Goal: Information Seeking & Learning: Learn about a topic

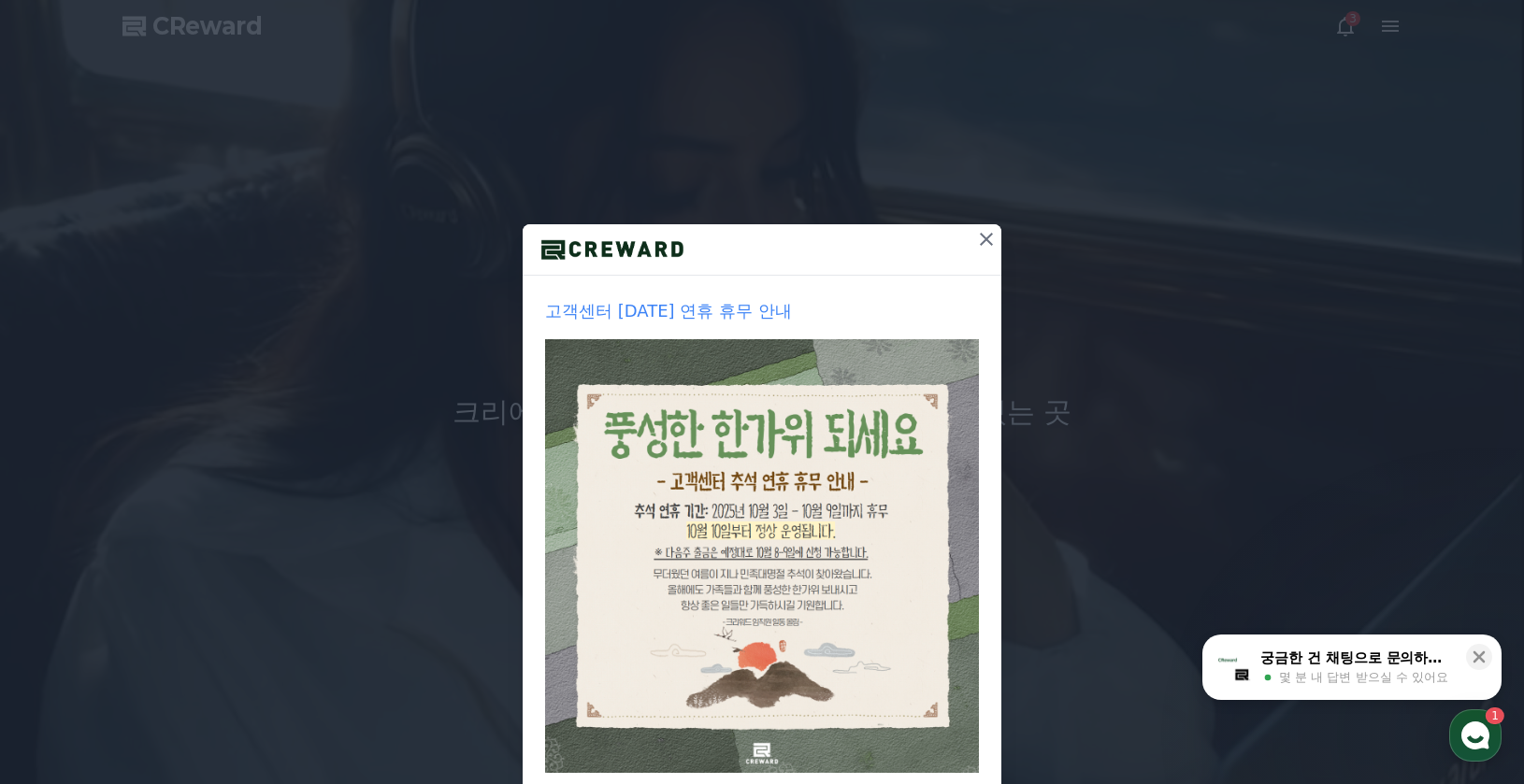
scroll to position [104, 0]
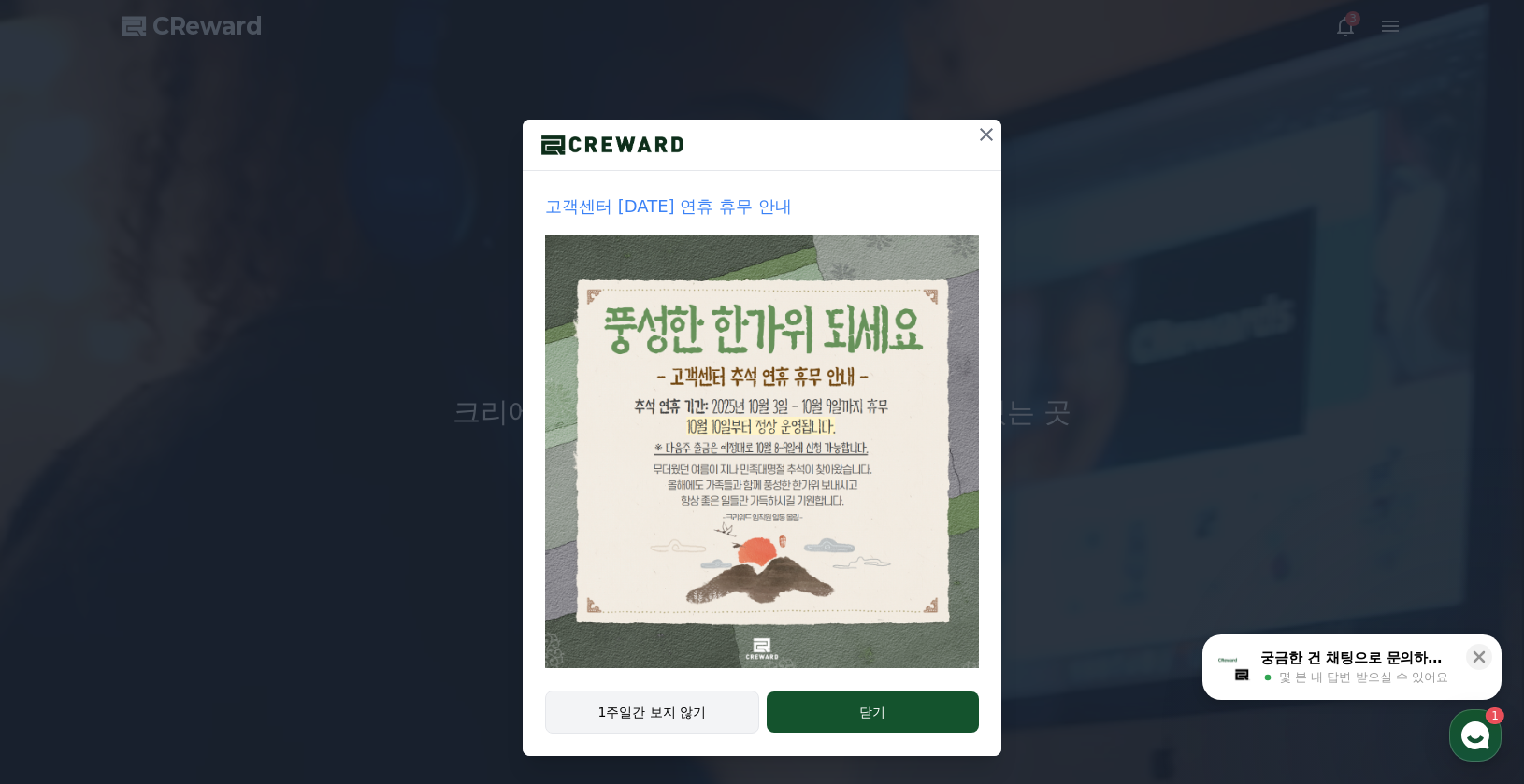
click at [699, 712] on button "1주일간 보지 않기" at bounding box center [652, 712] width 214 height 43
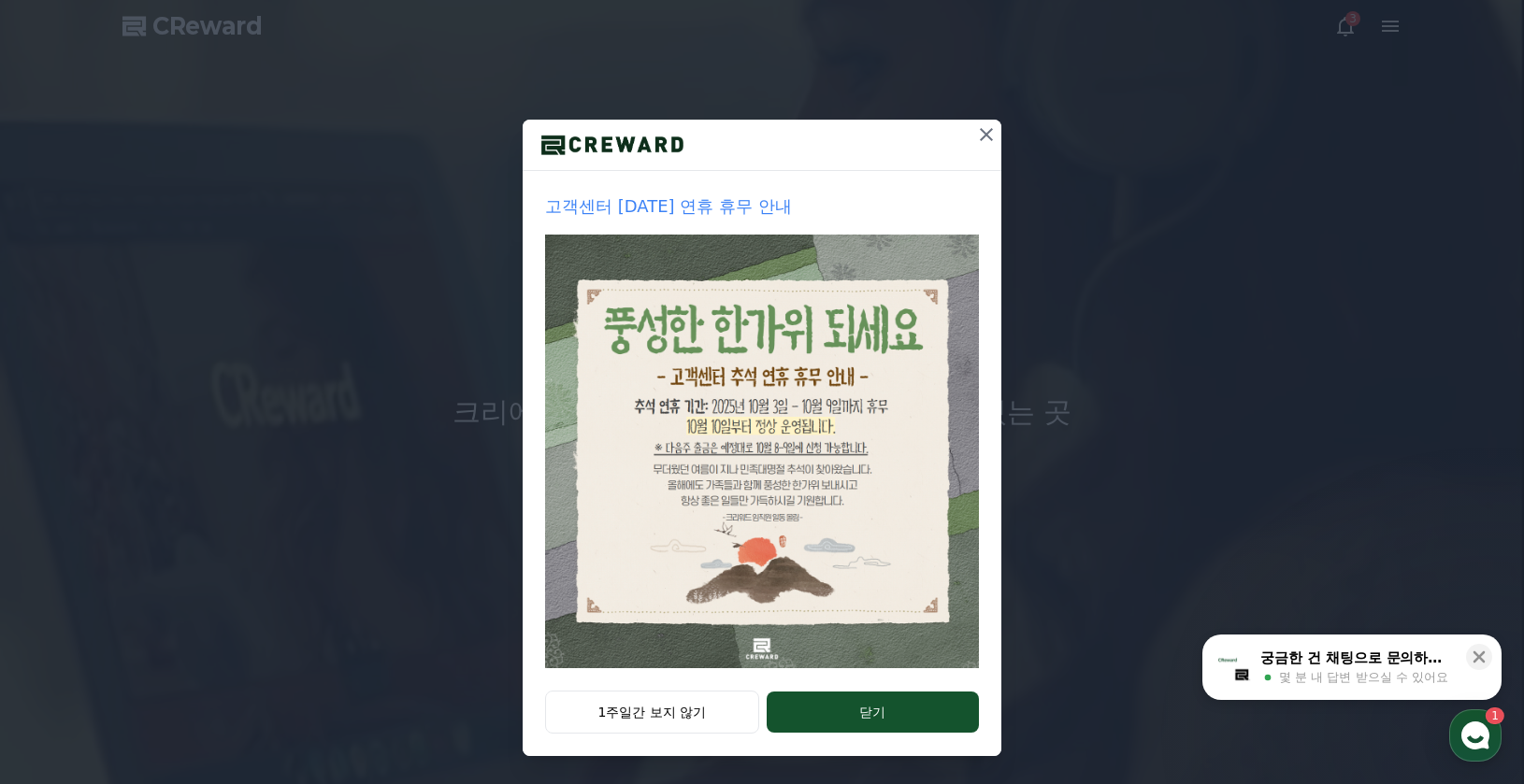
scroll to position [0, 0]
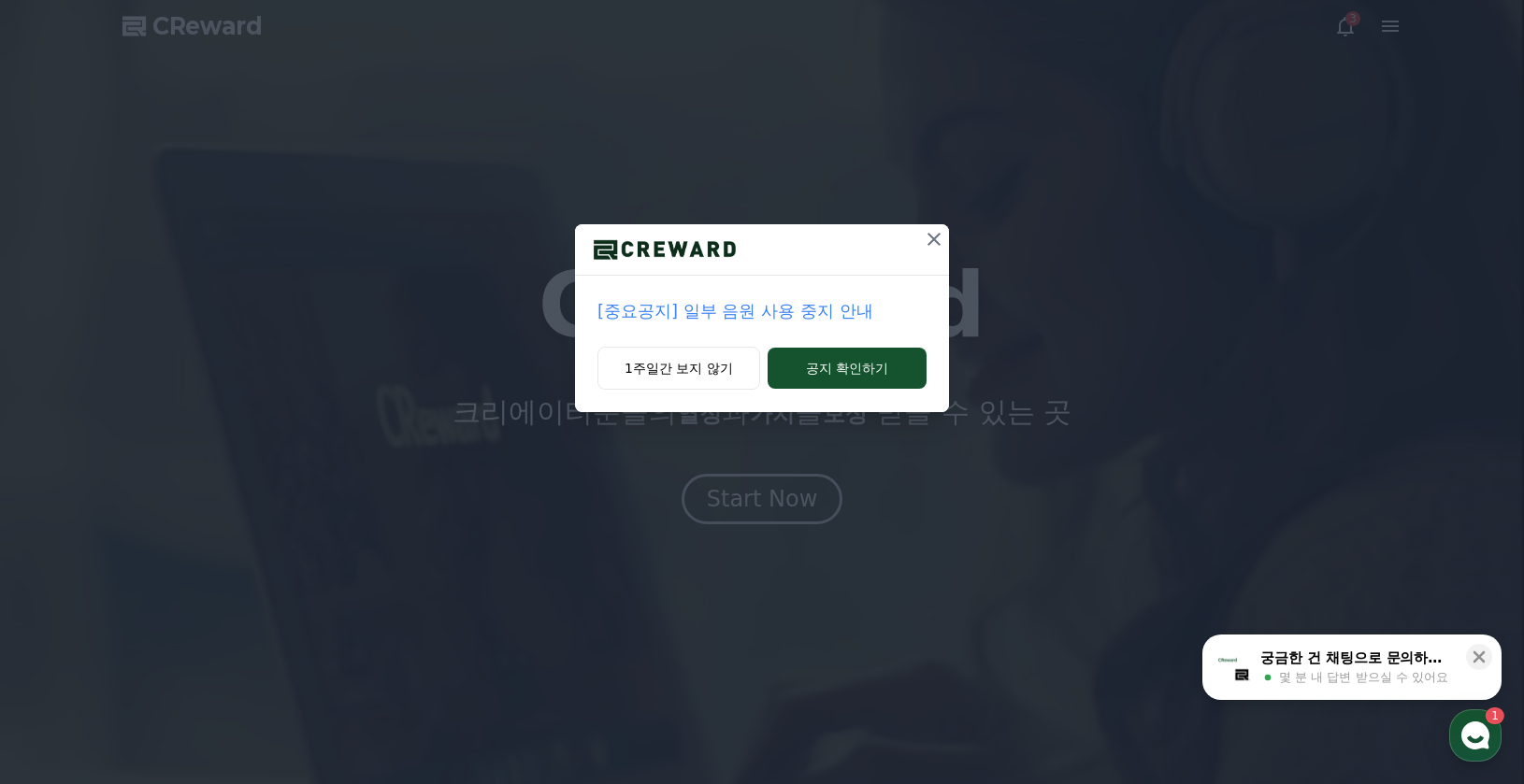
click at [808, 315] on p "[중요공지] 일부 음원 사용 중지 안내" at bounding box center [761, 310] width 329 height 26
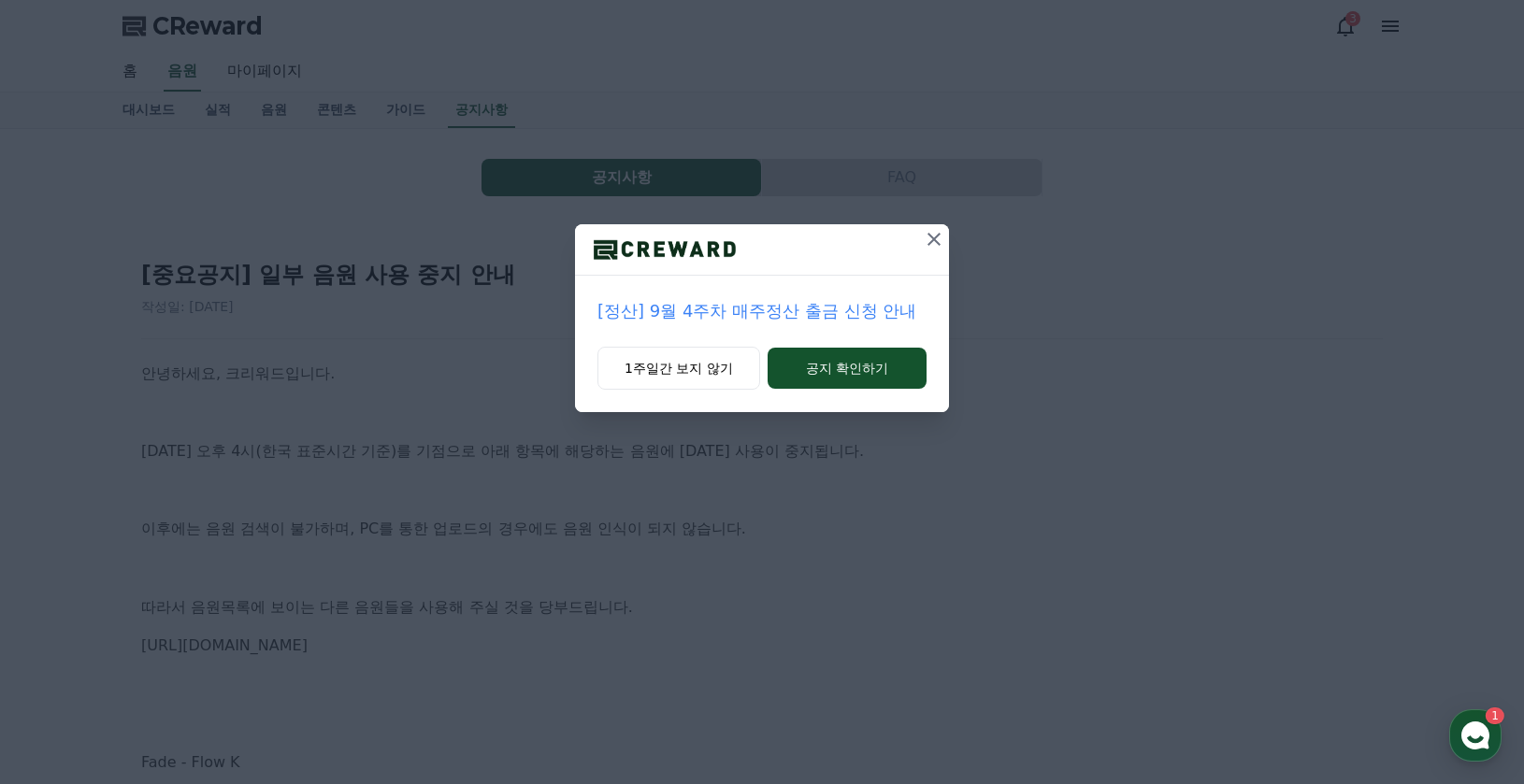
click at [939, 236] on icon at bounding box center [933, 238] width 22 height 22
click at [929, 244] on icon at bounding box center [933, 238] width 13 height 13
click at [929, 244] on icon at bounding box center [934, 238] width 13 height 13
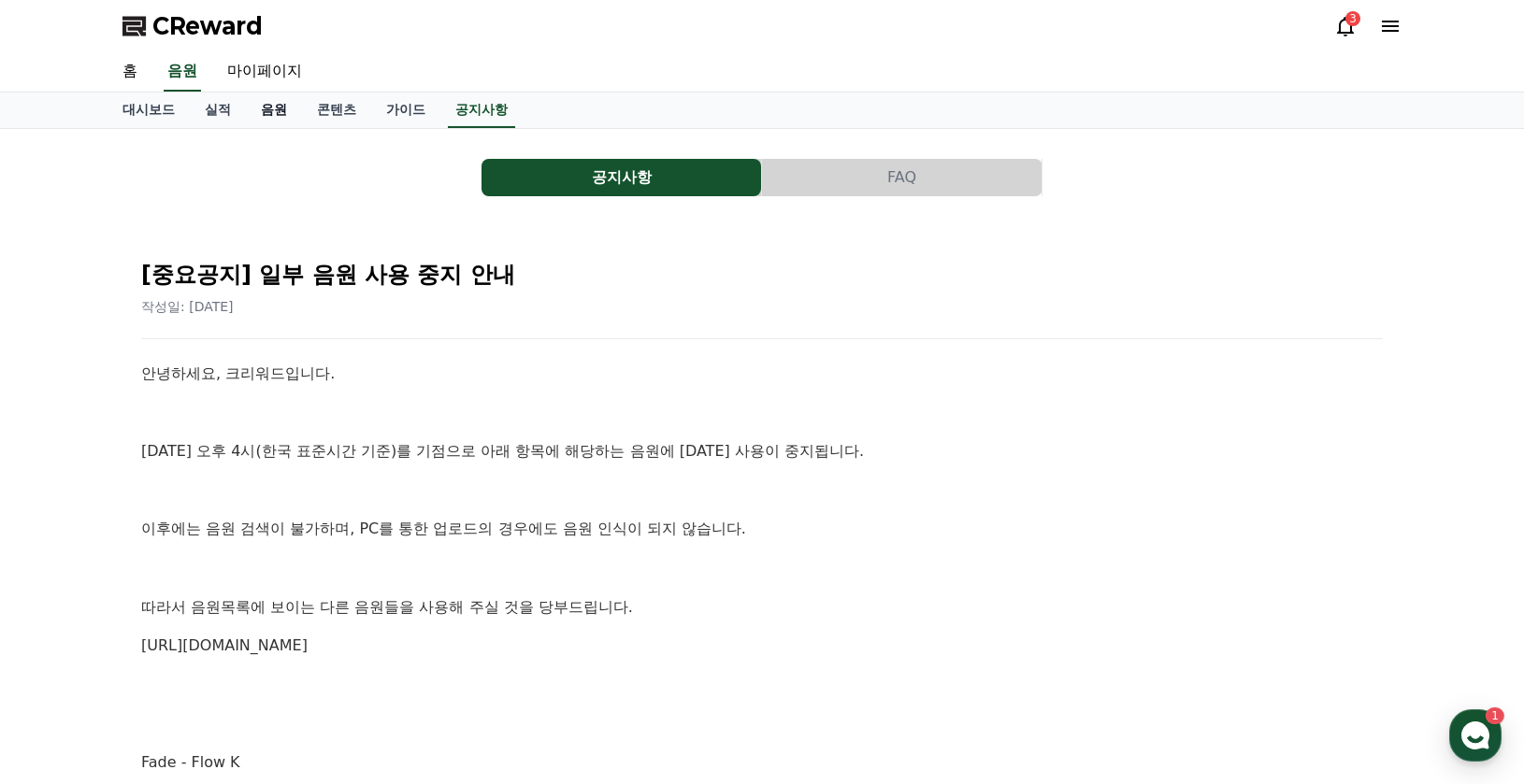
click at [271, 106] on link "음원" at bounding box center [274, 110] width 56 height 35
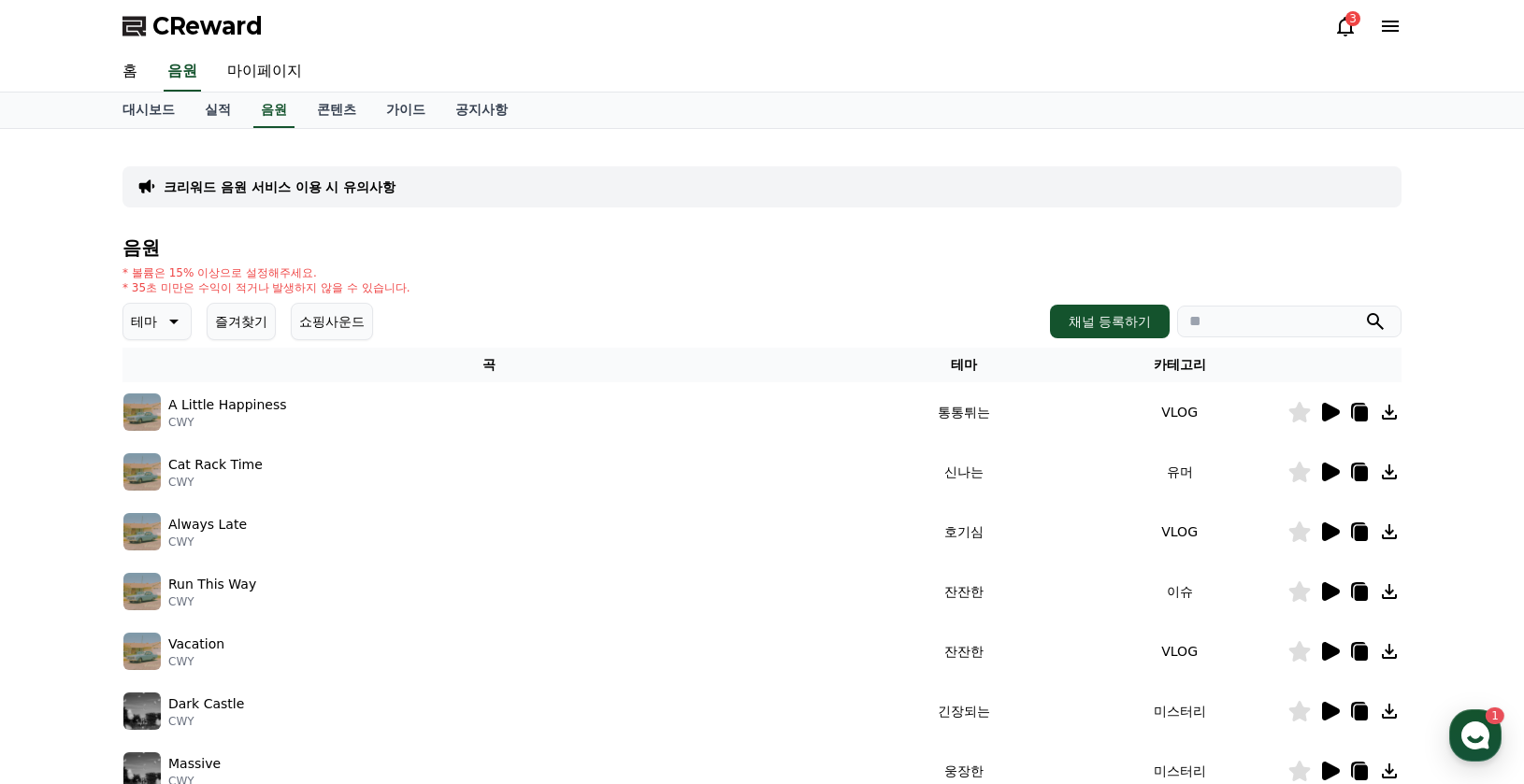
click at [181, 326] on icon at bounding box center [172, 321] width 22 height 22
click at [636, 287] on div "* 볼륨은 15% 이상으로 설정해주세요. * 35초 미만은 수익이 적거나 발생하지 않을 수 있습니다." at bounding box center [761, 280] width 1279 height 30
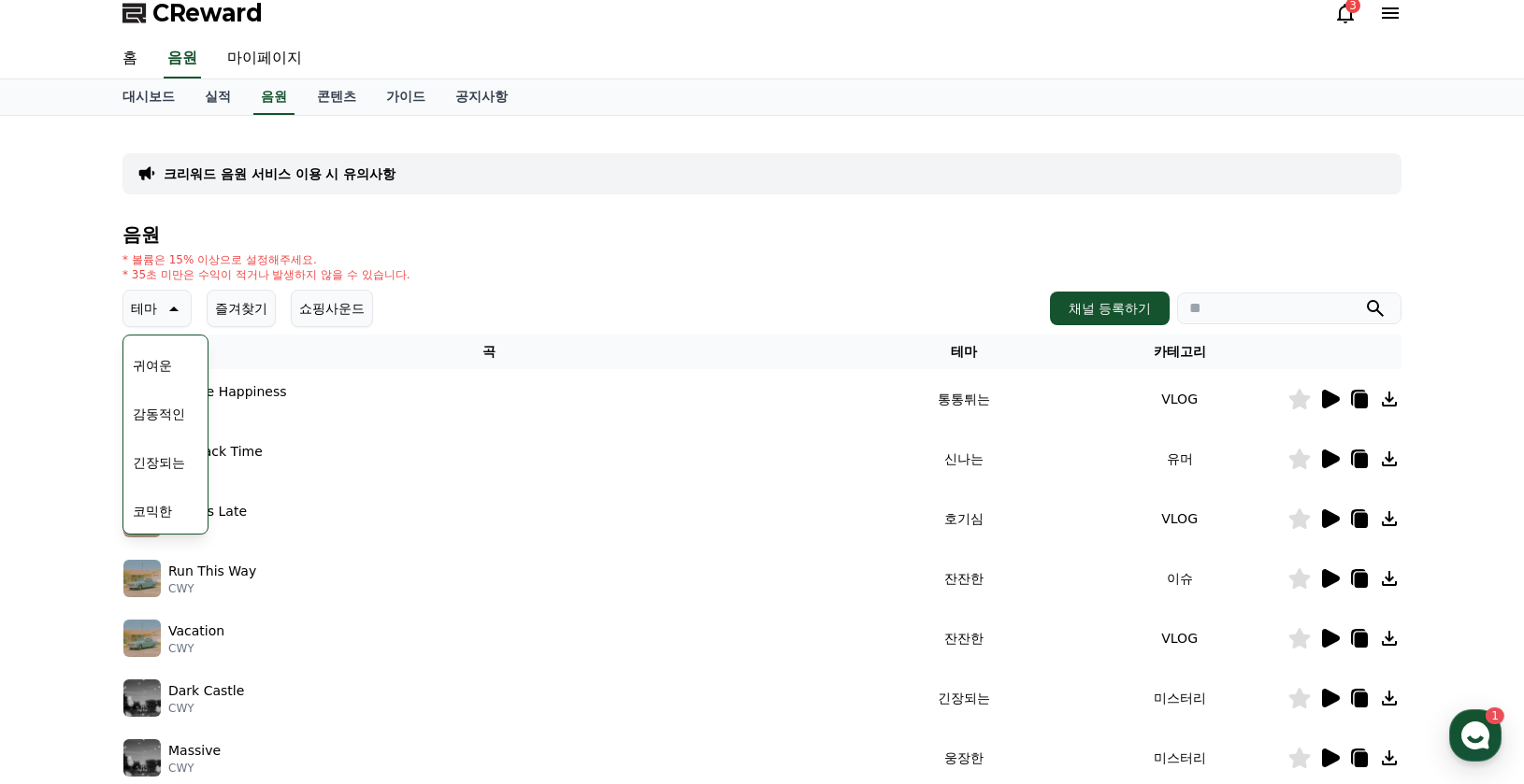
scroll to position [0, 0]
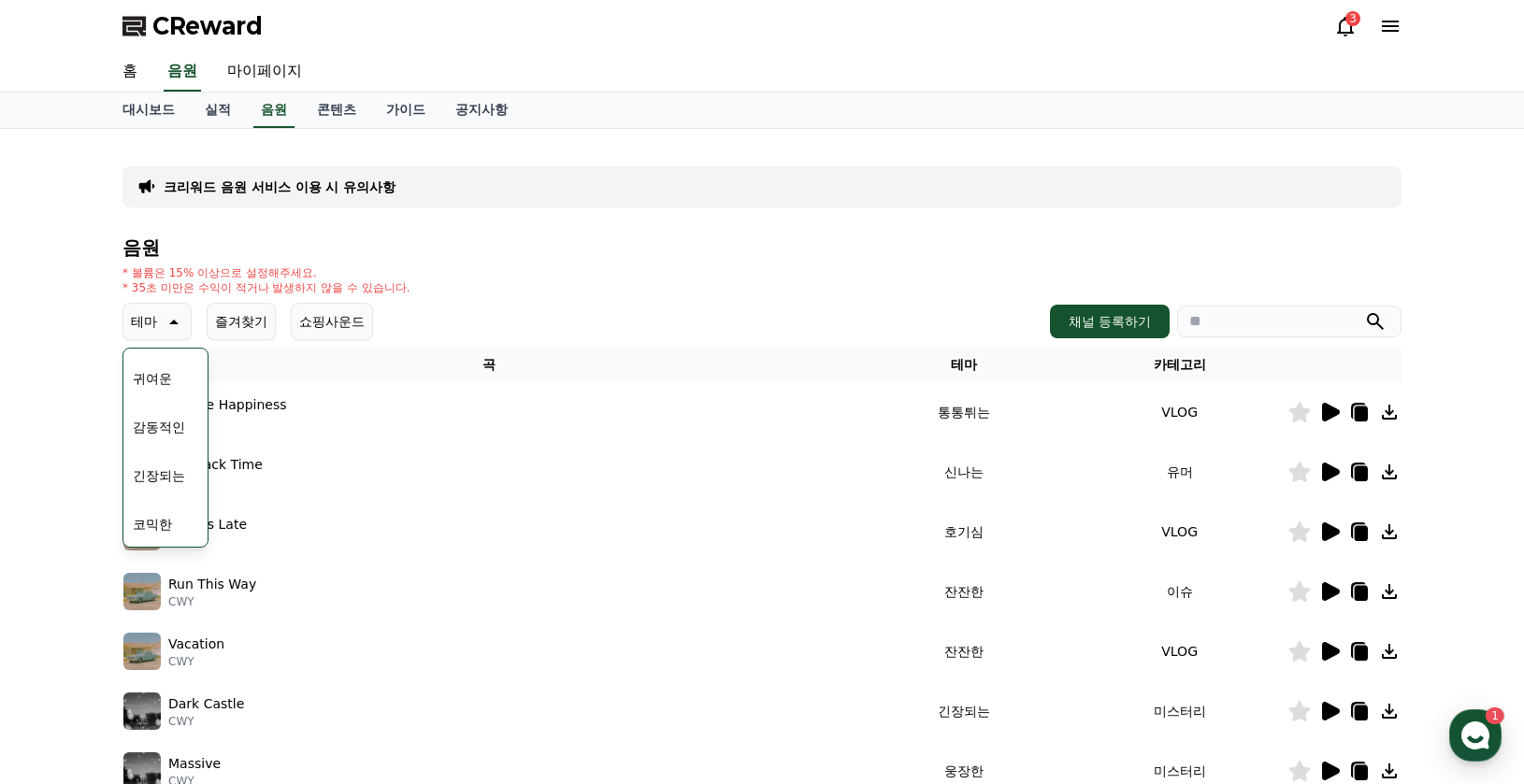
click at [546, 312] on div "테마 테마 전체 환상적인 호기심 어두운 밝은 통통튀는 신나는 반전 웅장한 드라마틱 즐거움 분위기있는 EDM 그루브 슬픈 잔잔한 귀여운 감동적인…" at bounding box center [761, 321] width 1279 height 37
click at [514, 276] on div "* 볼륨은 15% 이상으로 설정해주세요. * 35초 미만은 수익이 적거나 발생하지 않을 수 있습니다." at bounding box center [761, 280] width 1279 height 30
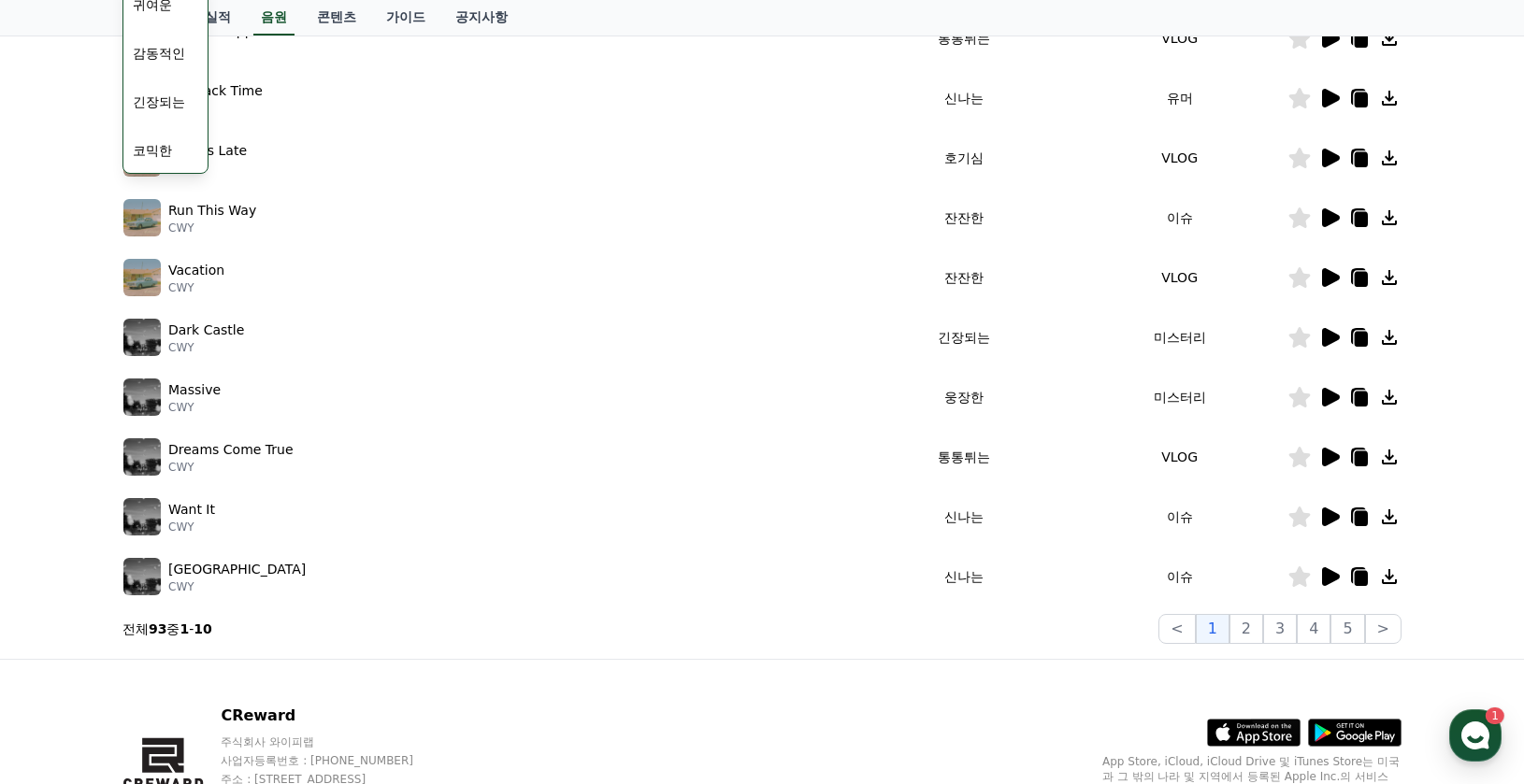
scroll to position [480, 0]
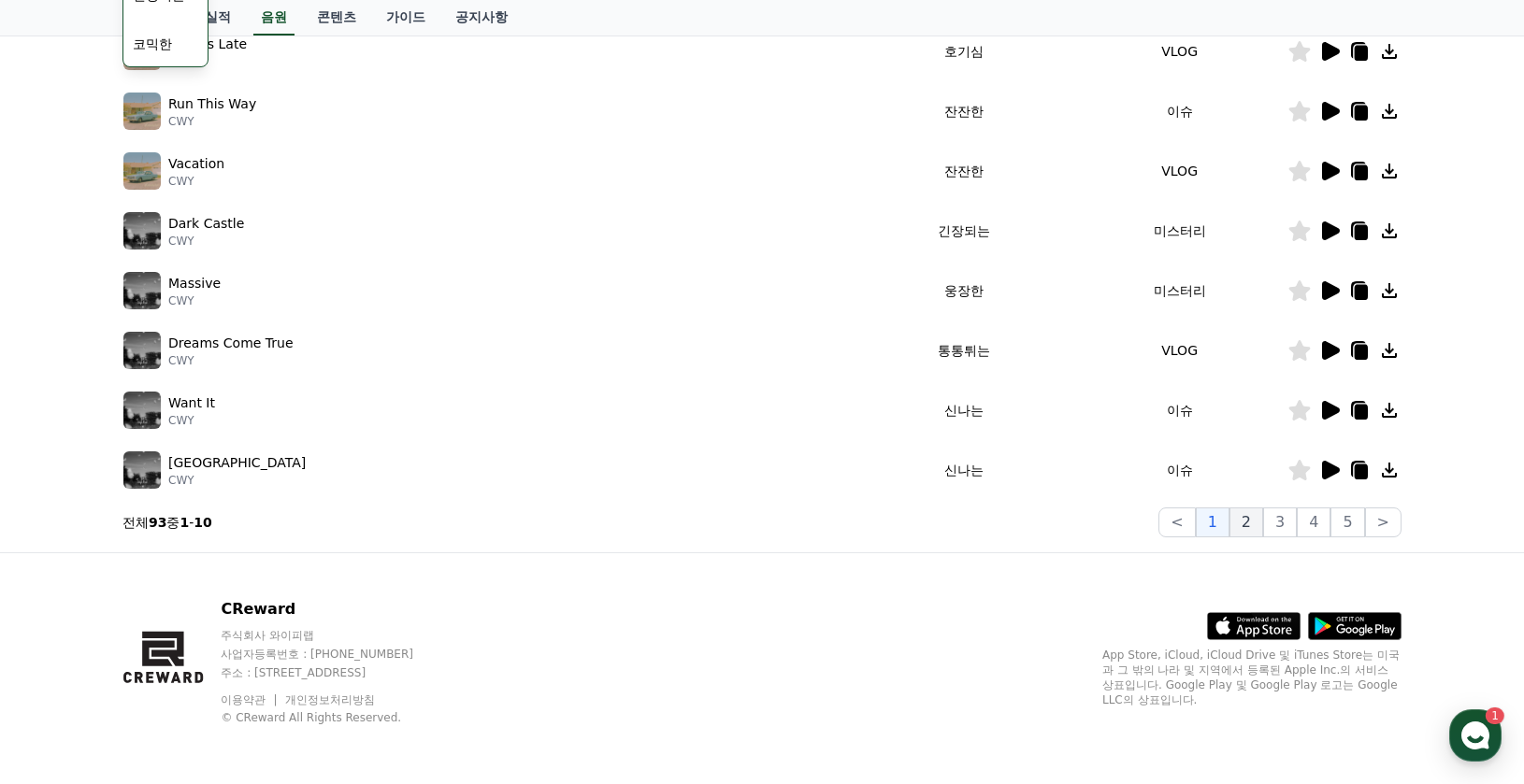
click at [1252, 522] on button "2" at bounding box center [1246, 522] width 33 height 30
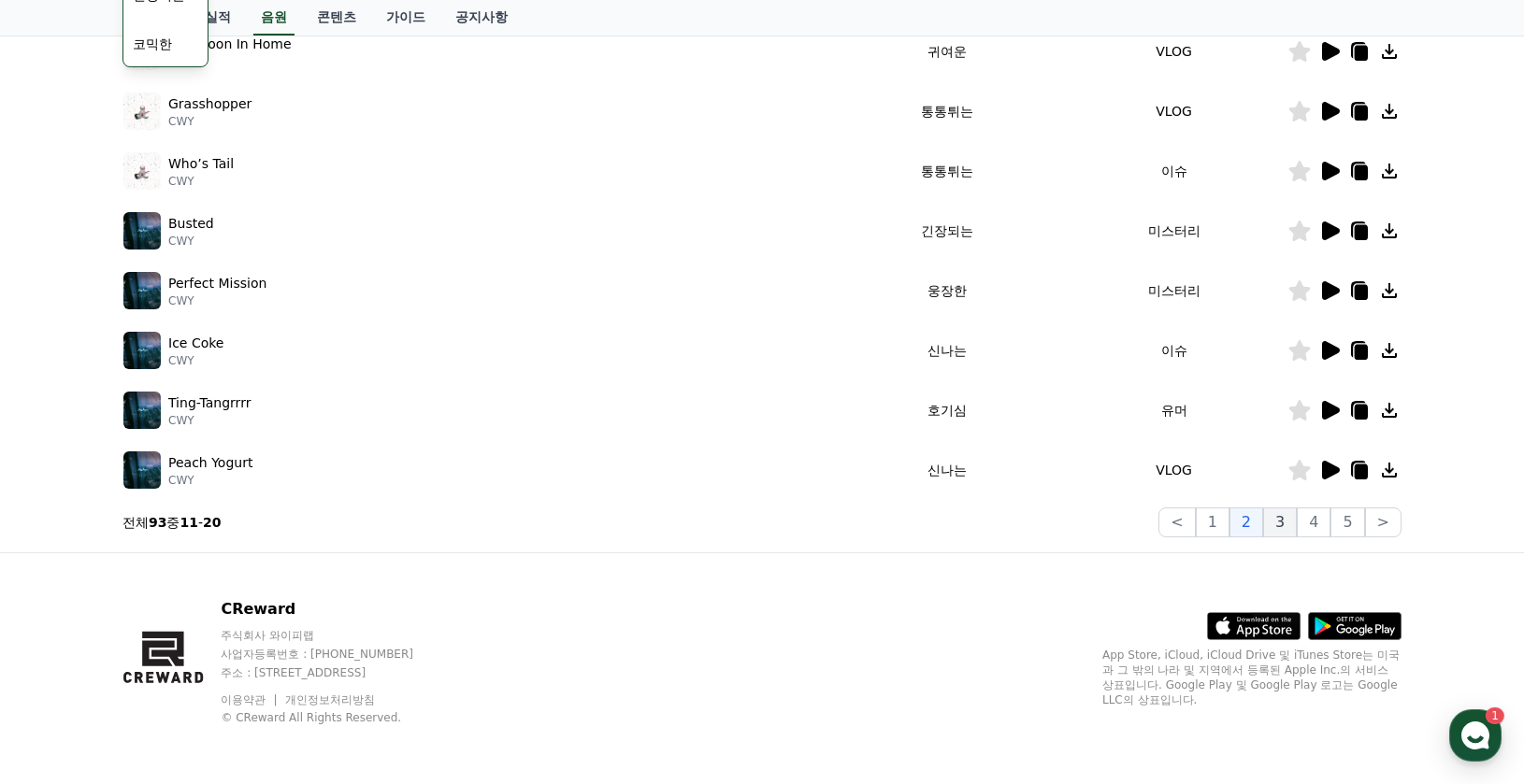
click at [1291, 527] on button "3" at bounding box center [1280, 522] width 33 height 30
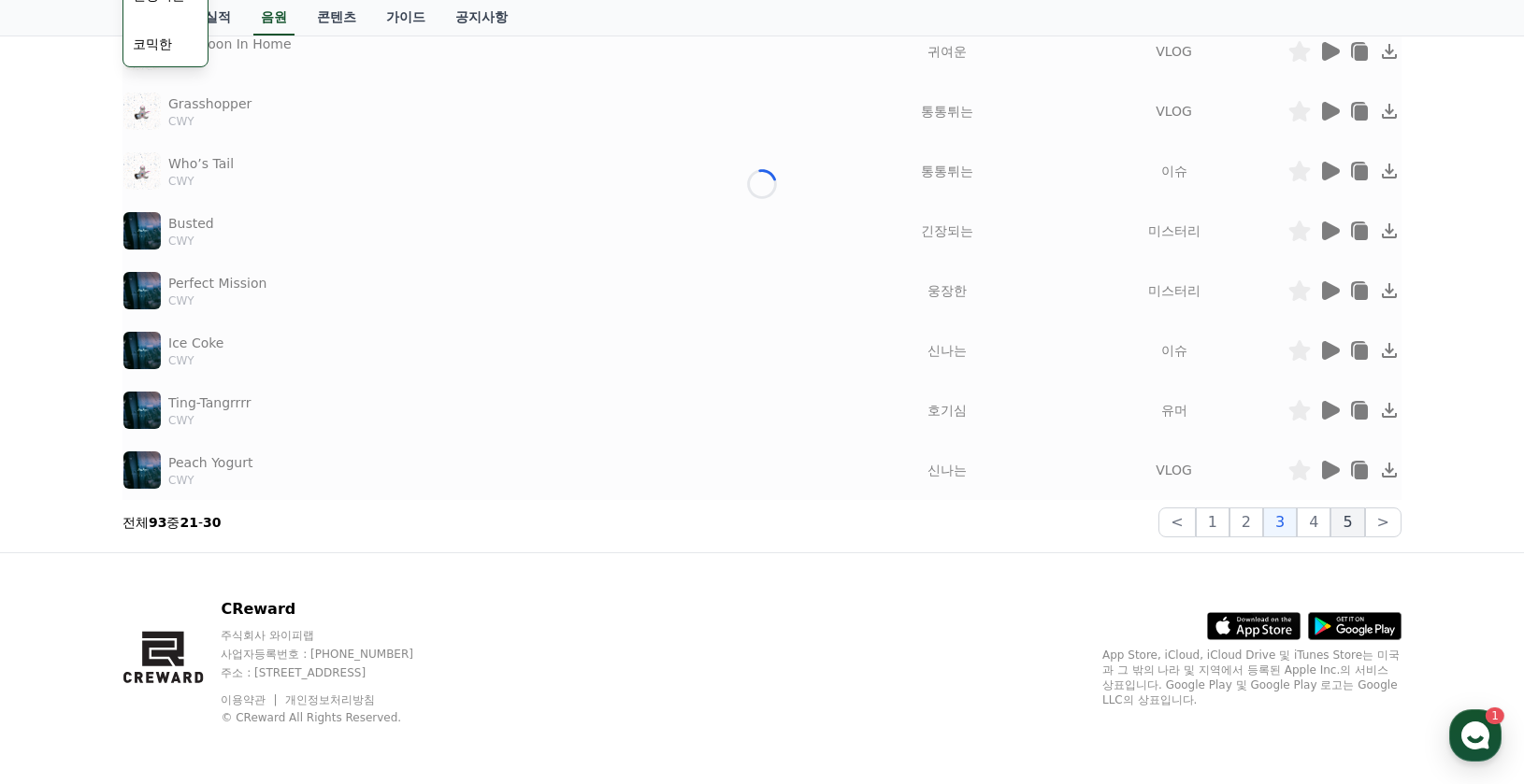
drag, startPoint x: 1331, startPoint y: 528, endPoint x: 1344, endPoint y: 526, distance: 13.2
click at [1330, 528] on button "4" at bounding box center [1313, 522] width 33 height 30
click at [1346, 525] on button "5" at bounding box center [1346, 522] width 33 height 30
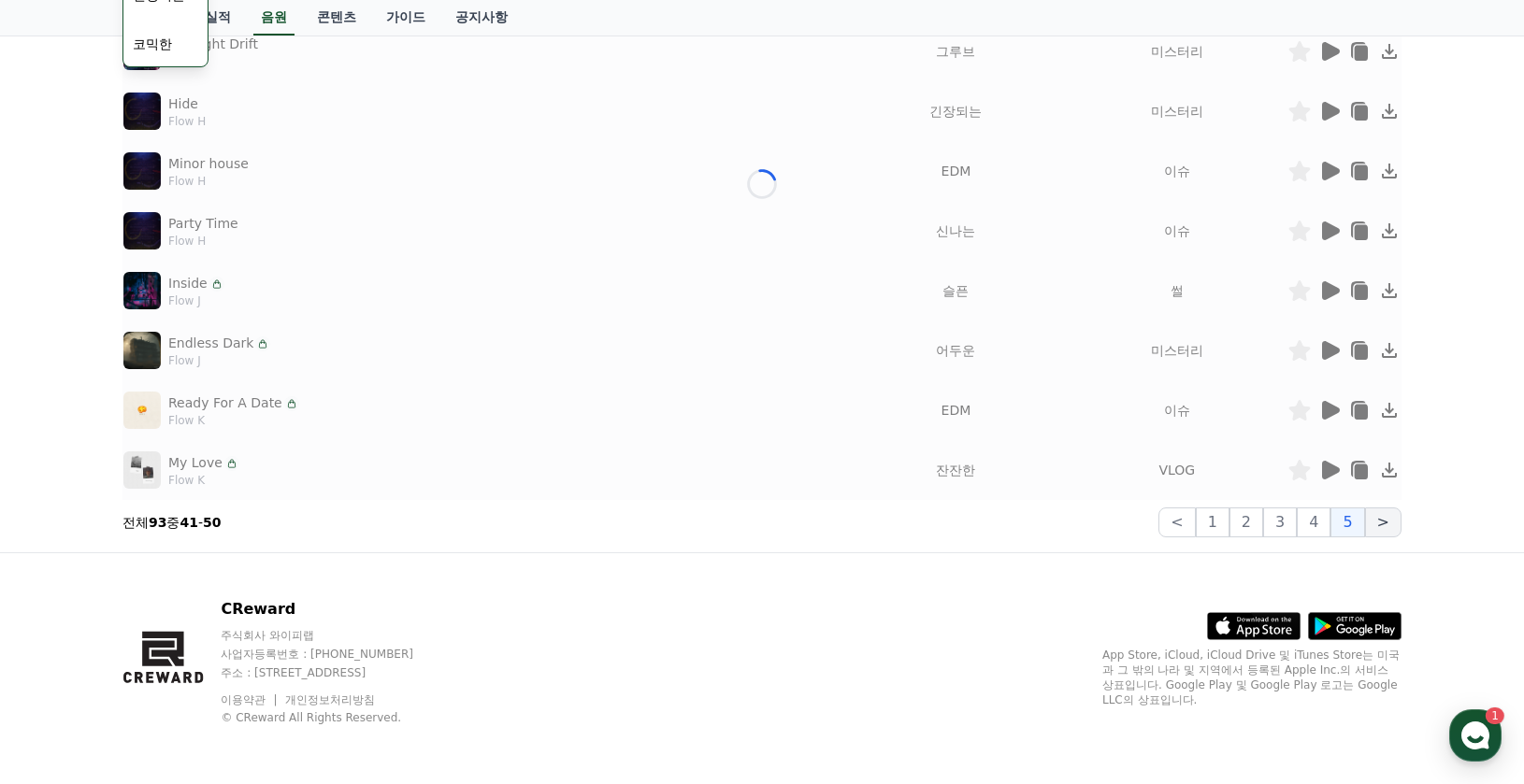
click at [1374, 524] on button ">" at bounding box center [1382, 522] width 36 height 30
click at [1378, 522] on button ">" at bounding box center [1382, 522] width 36 height 30
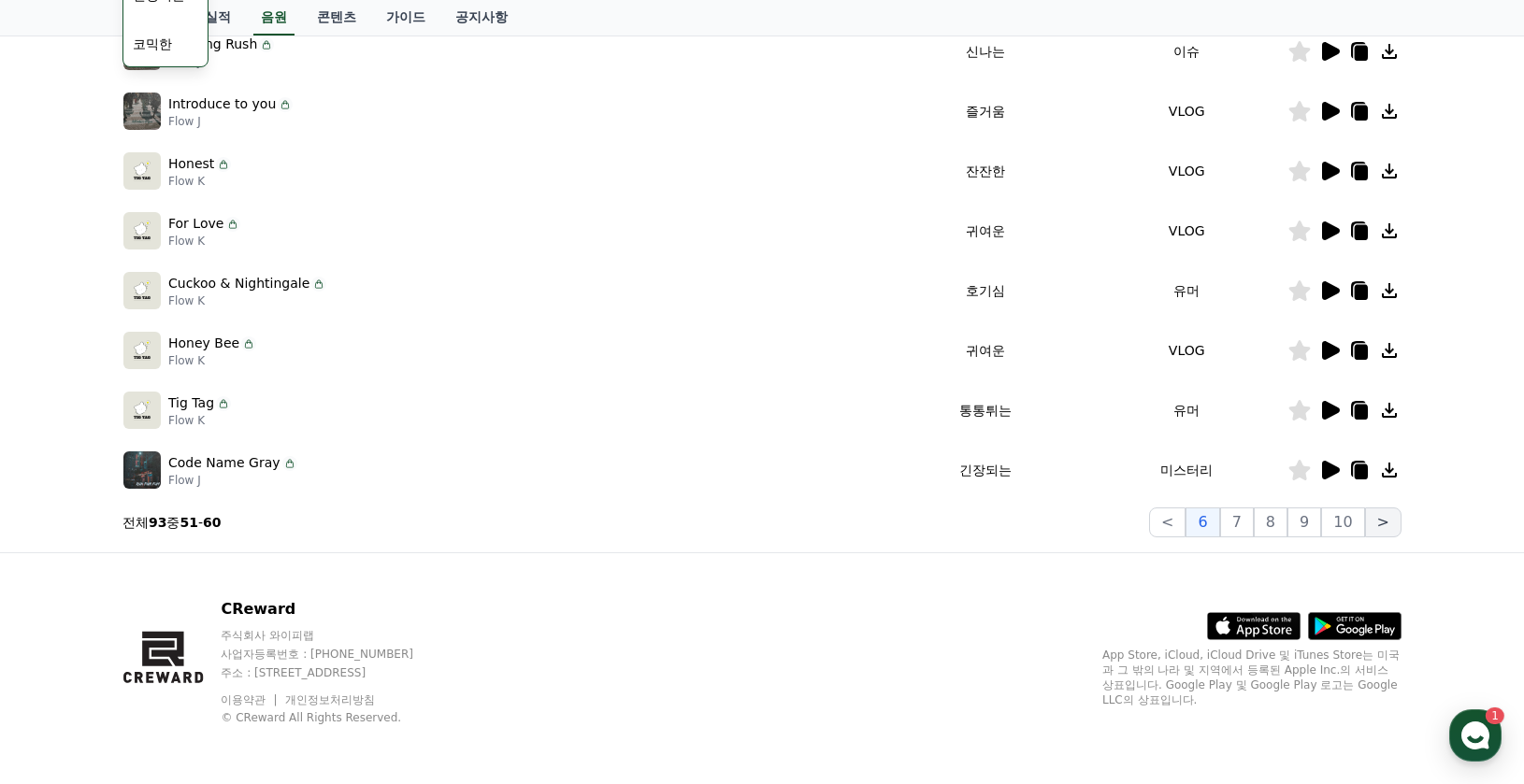
click at [1378, 522] on button ">" at bounding box center [1382, 522] width 36 height 30
click at [1379, 522] on button ">" at bounding box center [1382, 522] width 36 height 30
click at [1384, 522] on button ">" at bounding box center [1382, 522] width 36 height 30
click at [1385, 524] on button ">" at bounding box center [1382, 522] width 36 height 30
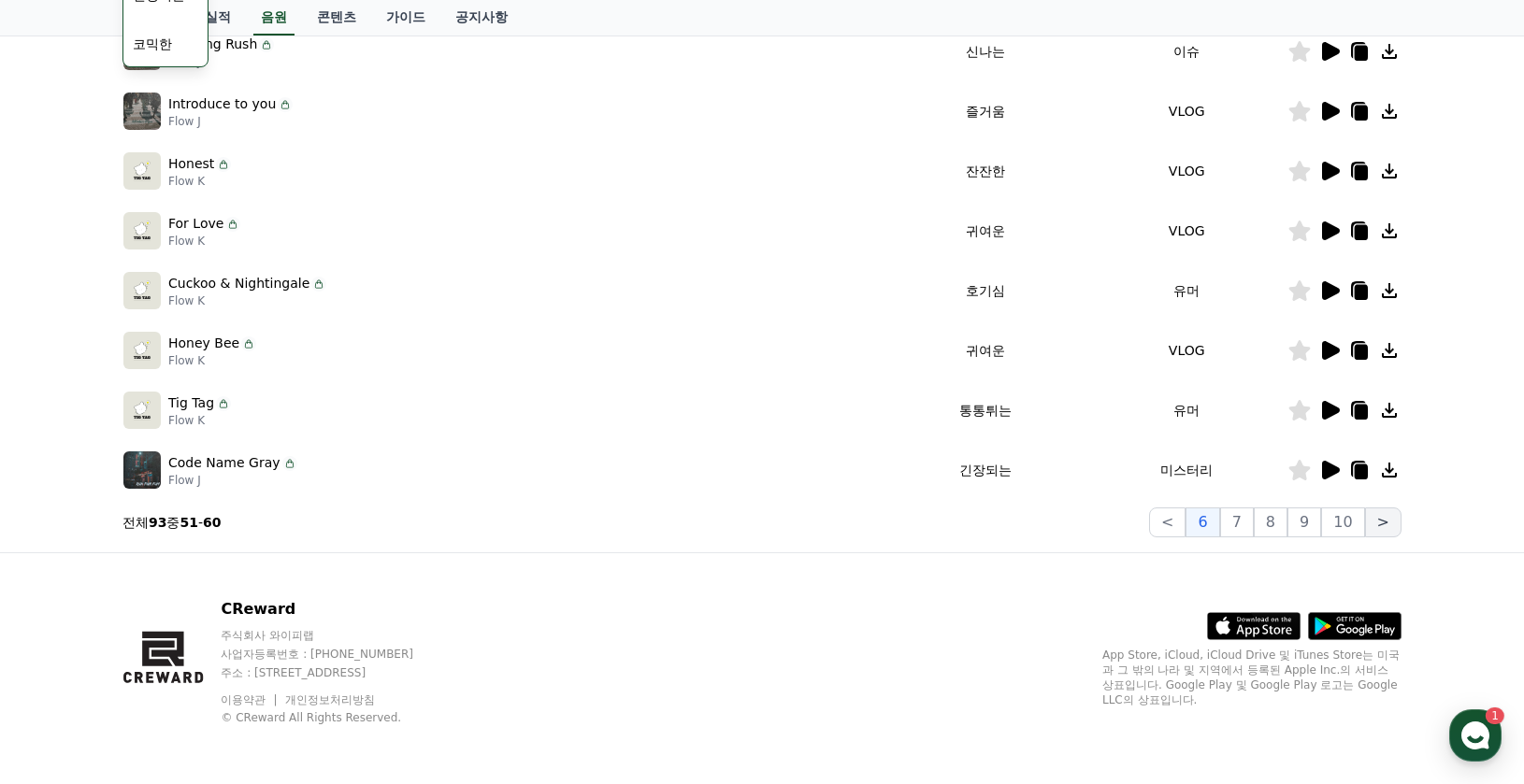
click at [1386, 531] on button ">" at bounding box center [1382, 522] width 36 height 30
click at [1387, 533] on button ">" at bounding box center [1382, 522] width 36 height 30
click at [1299, 509] on button "9" at bounding box center [1303, 522] width 33 height 30
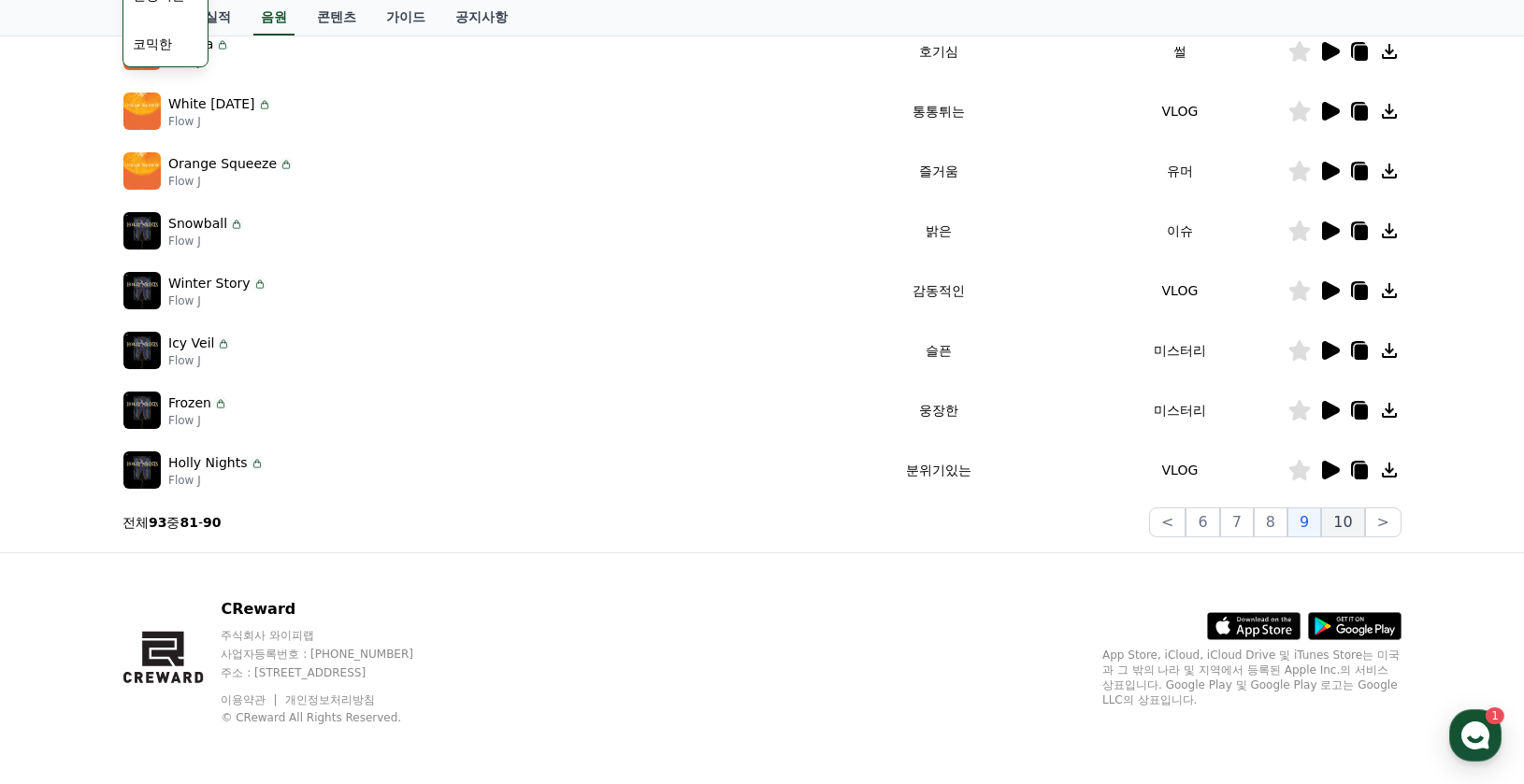
click at [1355, 517] on button "10" at bounding box center [1342, 522] width 43 height 30
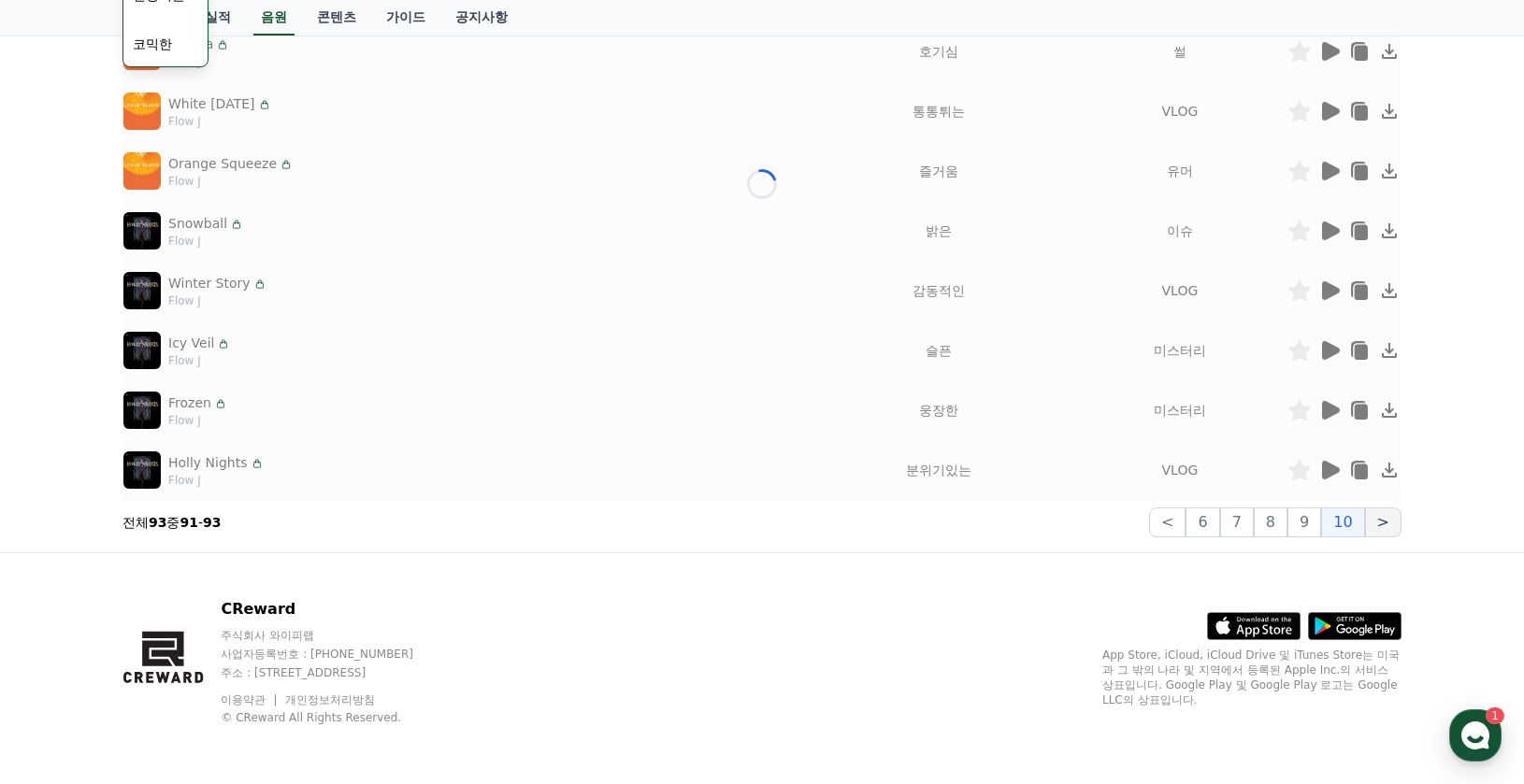
scroll to position [62, 0]
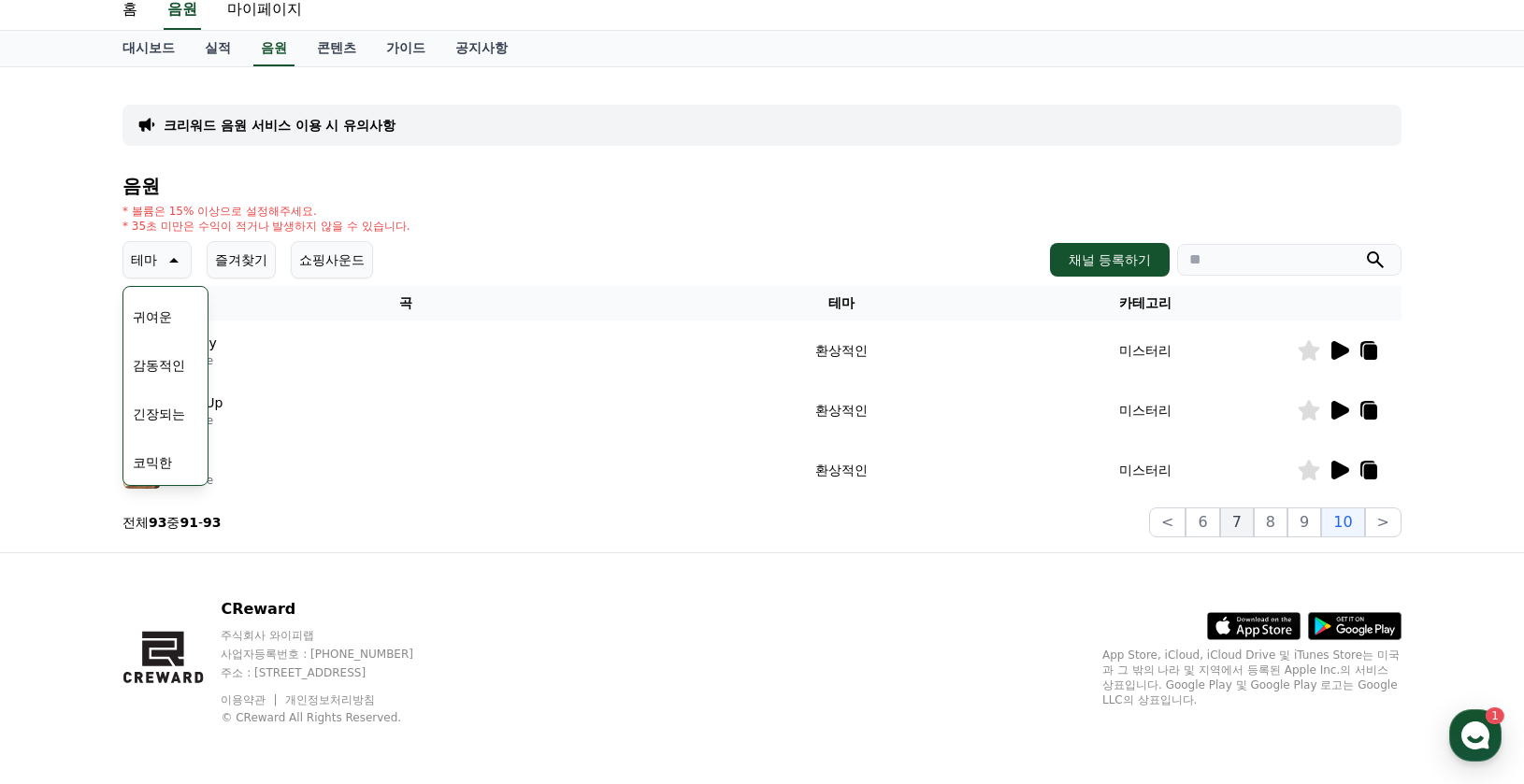
click at [1244, 531] on button "7" at bounding box center [1237, 522] width 33 height 30
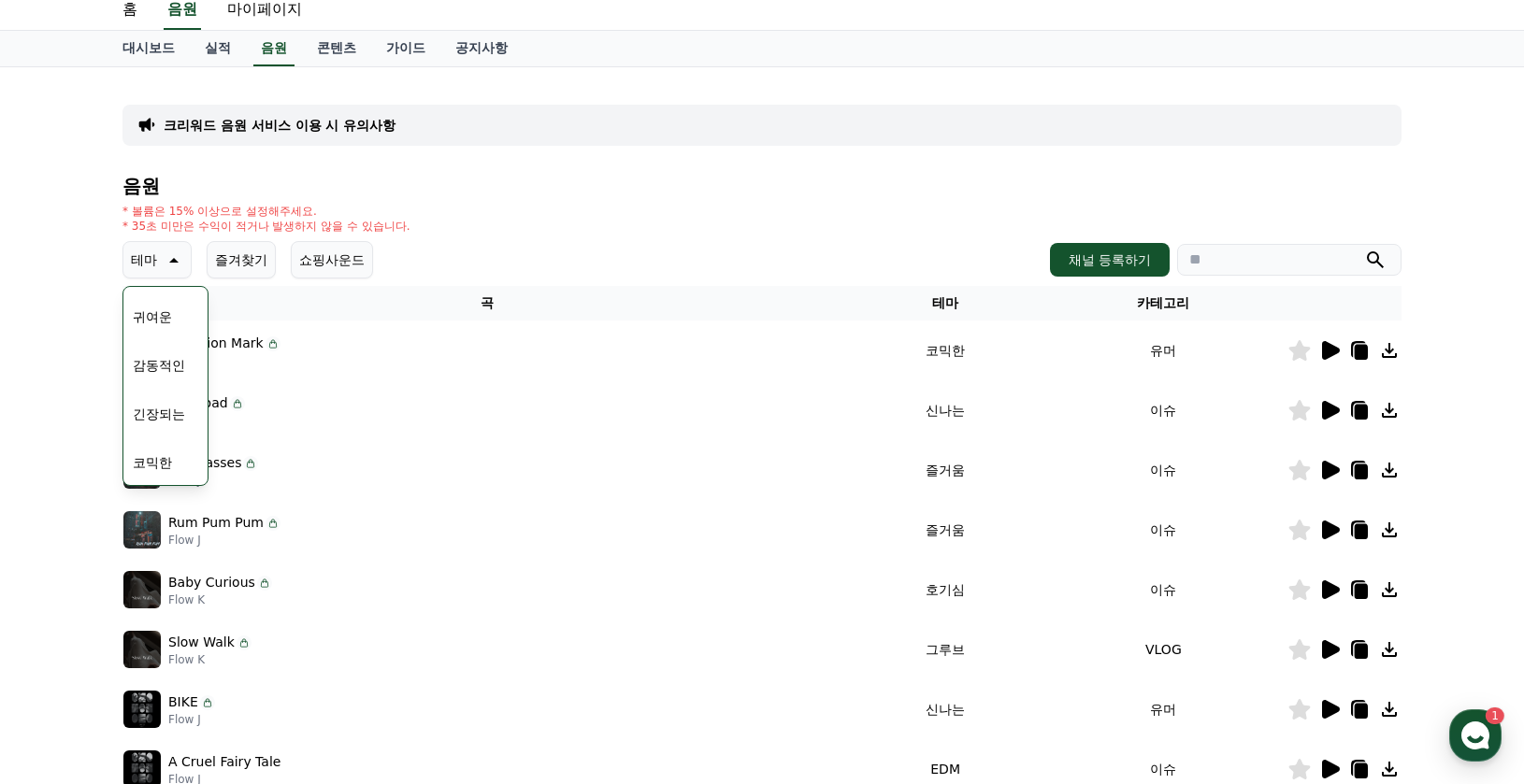
click at [0, 351] on div "크리워드 음원 서비스 이용 시 유의사항 음원 * 볼륨은 15% 이상으로 설정해주세요. * 35초 미만은 수익이 적거나 발생하지 않을 수 있습니…" at bounding box center [762, 518] width 1524 height 903
click at [400, 349] on div "Question Mark Flow J" at bounding box center [487, 351] width 727 height 37
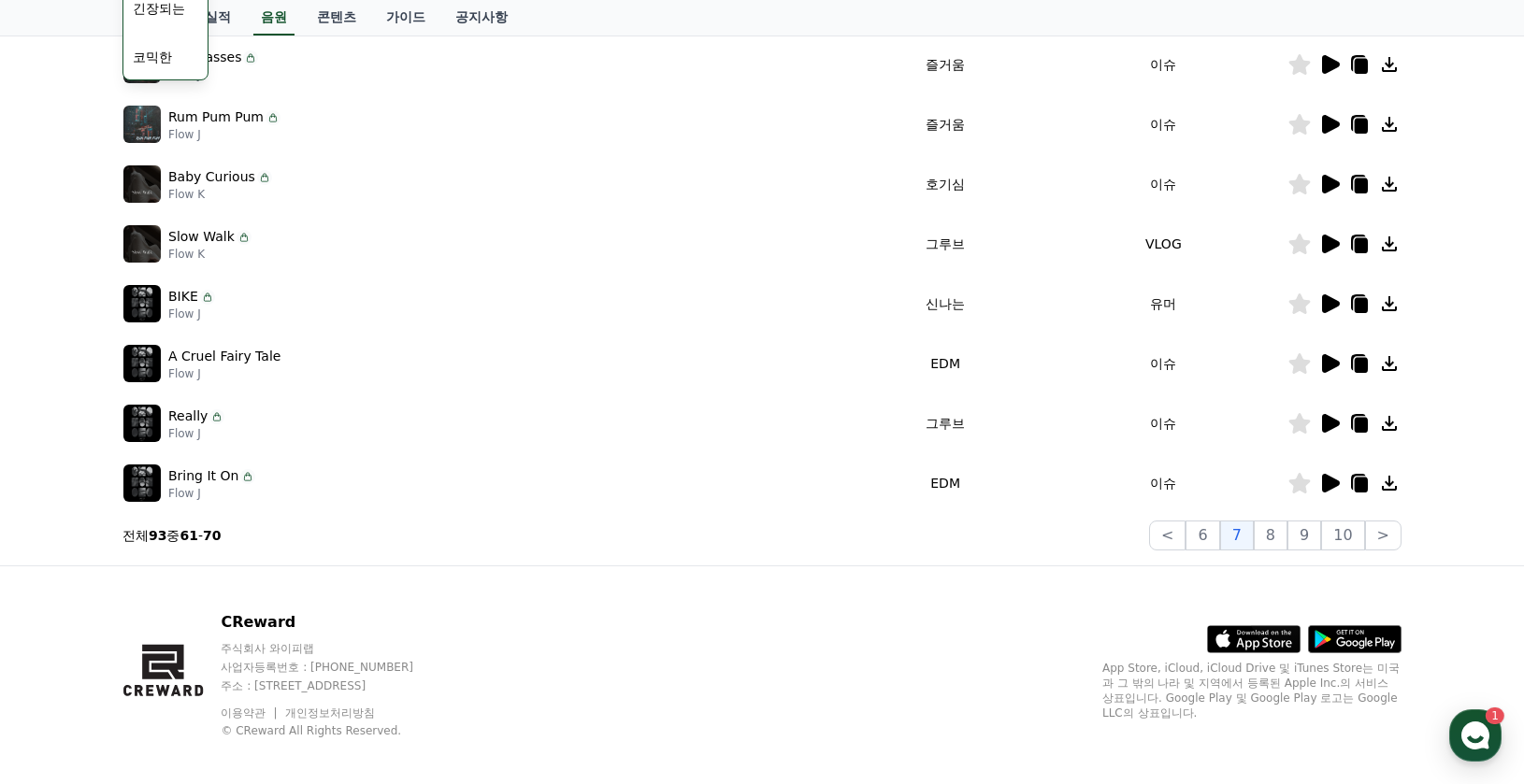
scroll to position [480, 0]
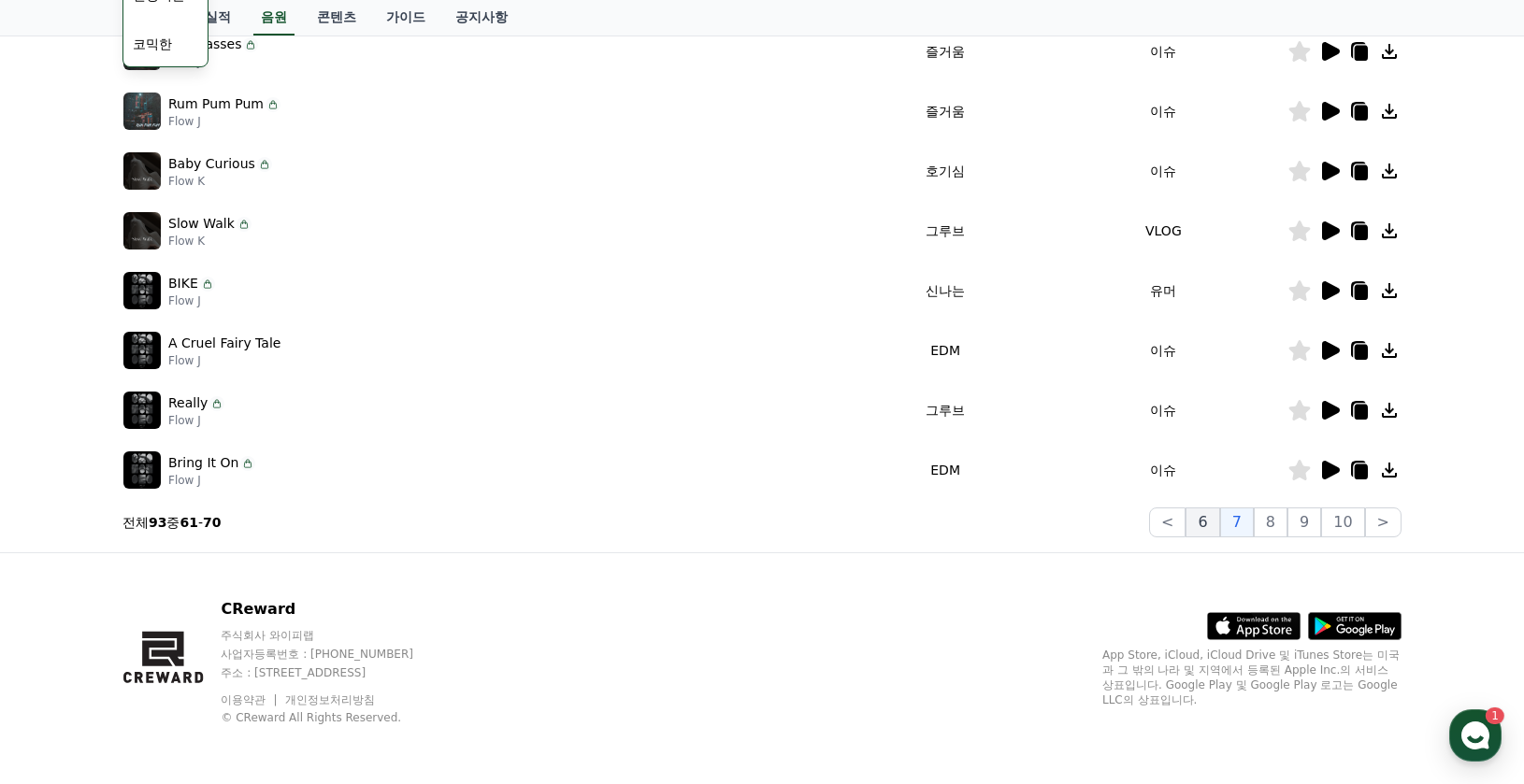
click at [1219, 524] on button "6" at bounding box center [1202, 522] width 33 height 30
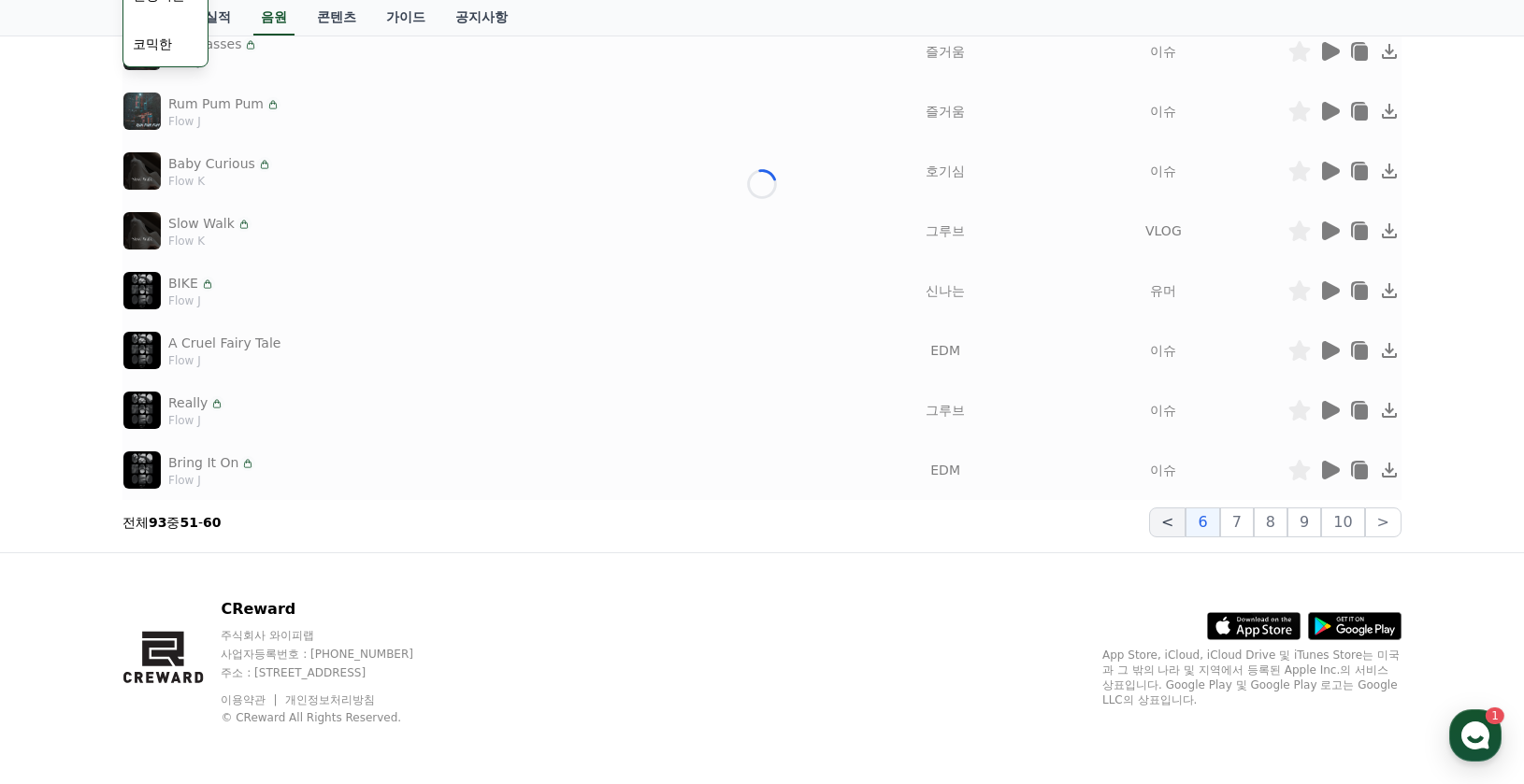
click at [1185, 527] on button "<" at bounding box center [1166, 522] width 36 height 30
click at [1188, 527] on button "<" at bounding box center [1175, 522] width 36 height 30
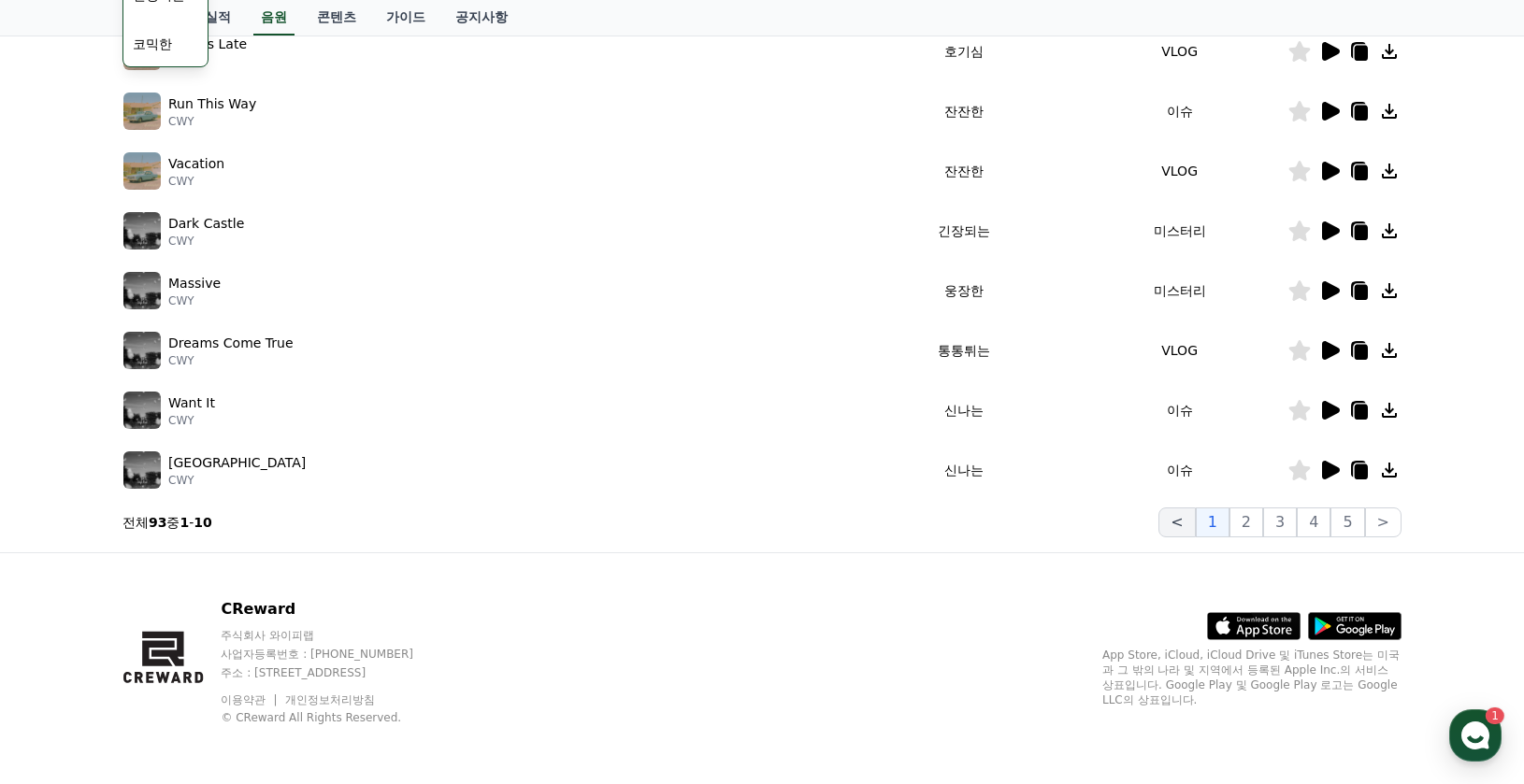
click at [1188, 527] on button "<" at bounding box center [1175, 522] width 36 height 30
